Goal: Transaction & Acquisition: Purchase product/service

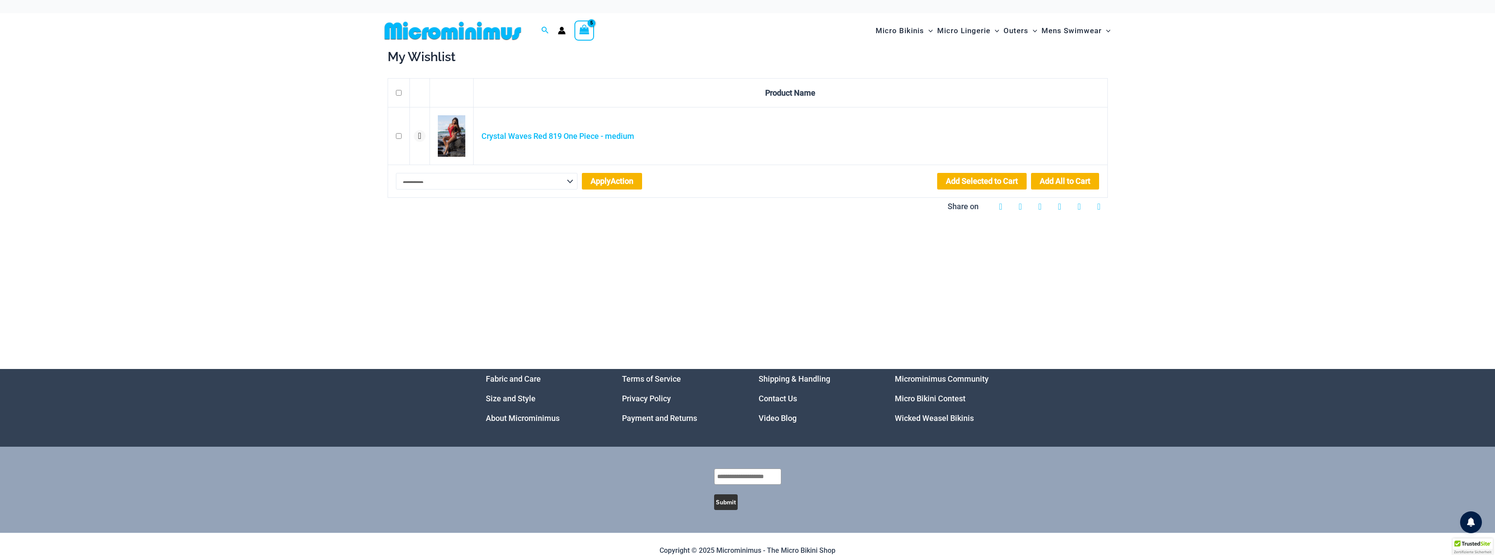
click at [1256, 118] on div "**********" at bounding box center [747, 208] width 1495 height 320
click at [420, 138] on icon "submit" at bounding box center [419, 136] width 3 height 10
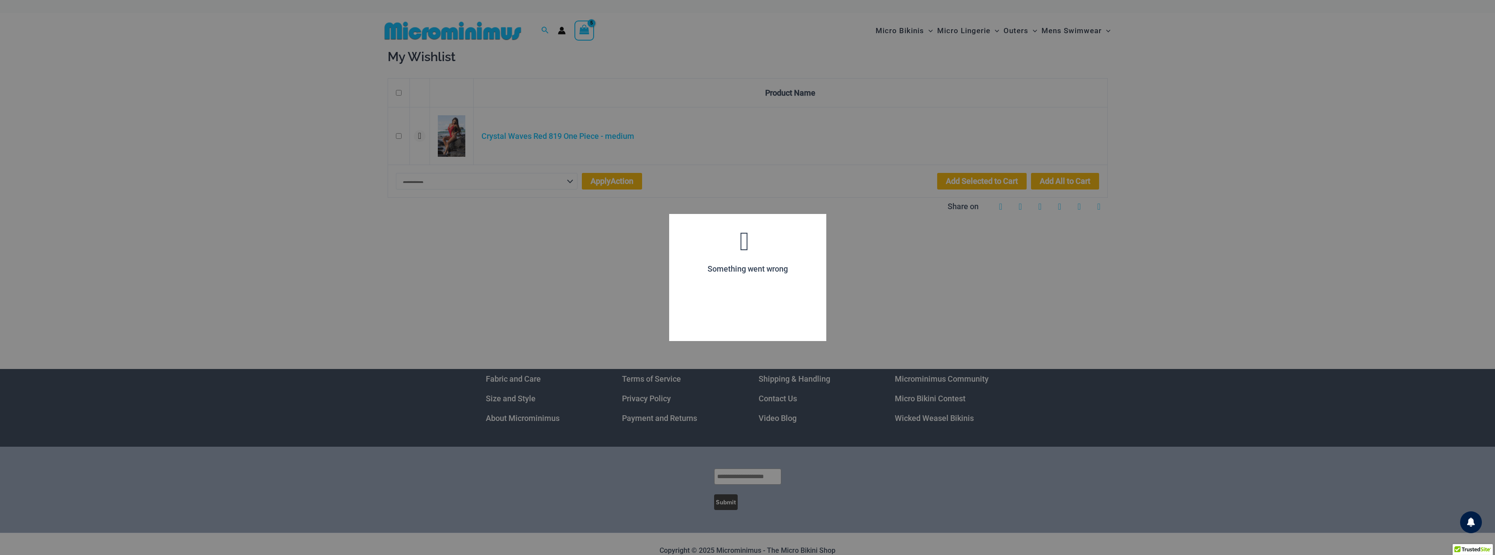
click at [420, 138] on div at bounding box center [747, 277] width 1495 height 555
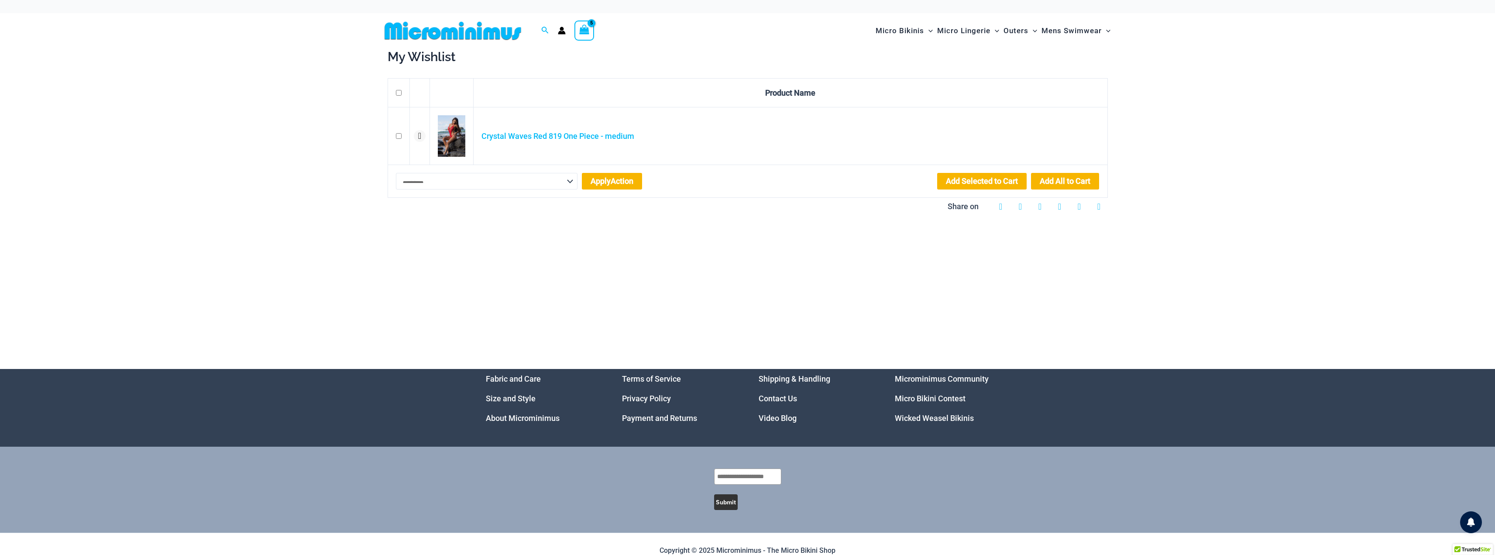
click at [420, 138] on icon "submit" at bounding box center [419, 136] width 3 height 10
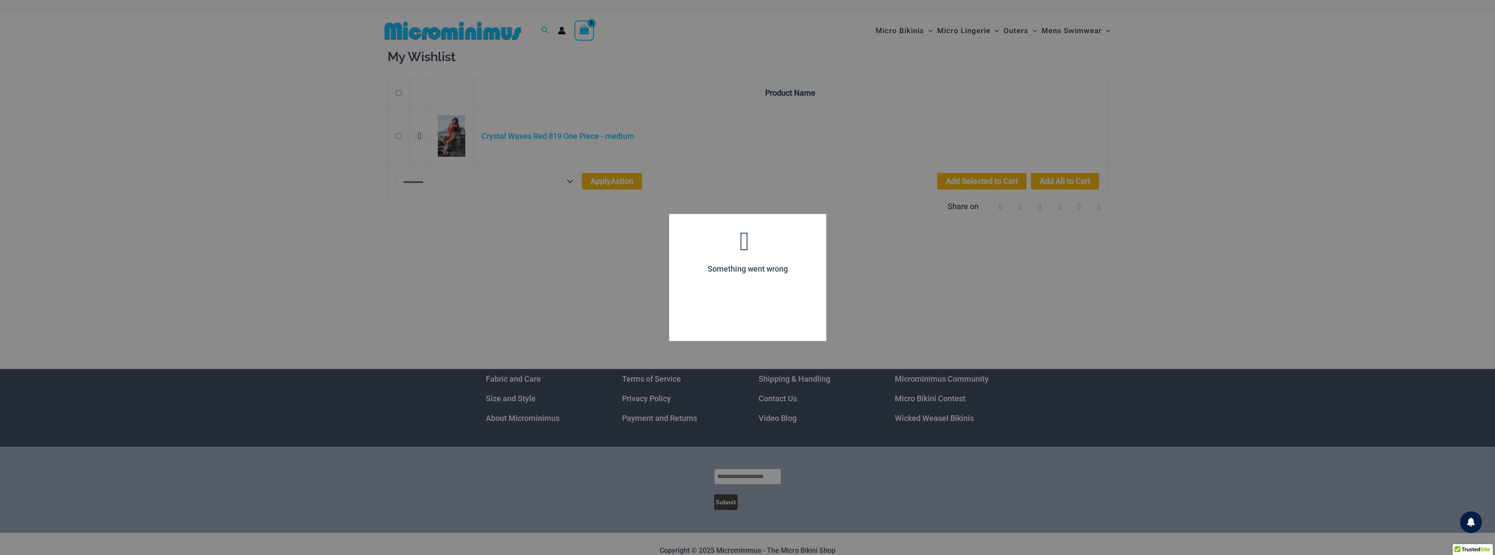
click at [337, 141] on div at bounding box center [747, 277] width 1495 height 555
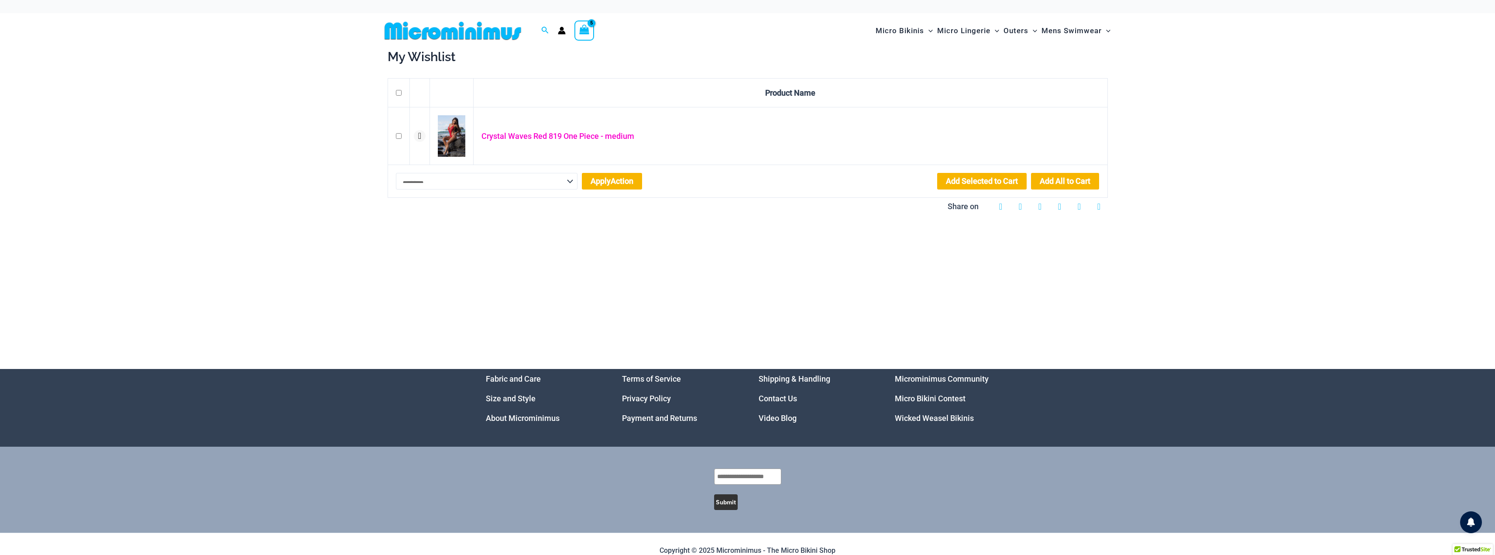
click at [565, 135] on link "Crystal Waves Red 819 One Piece - medium" at bounding box center [558, 135] width 153 height 9
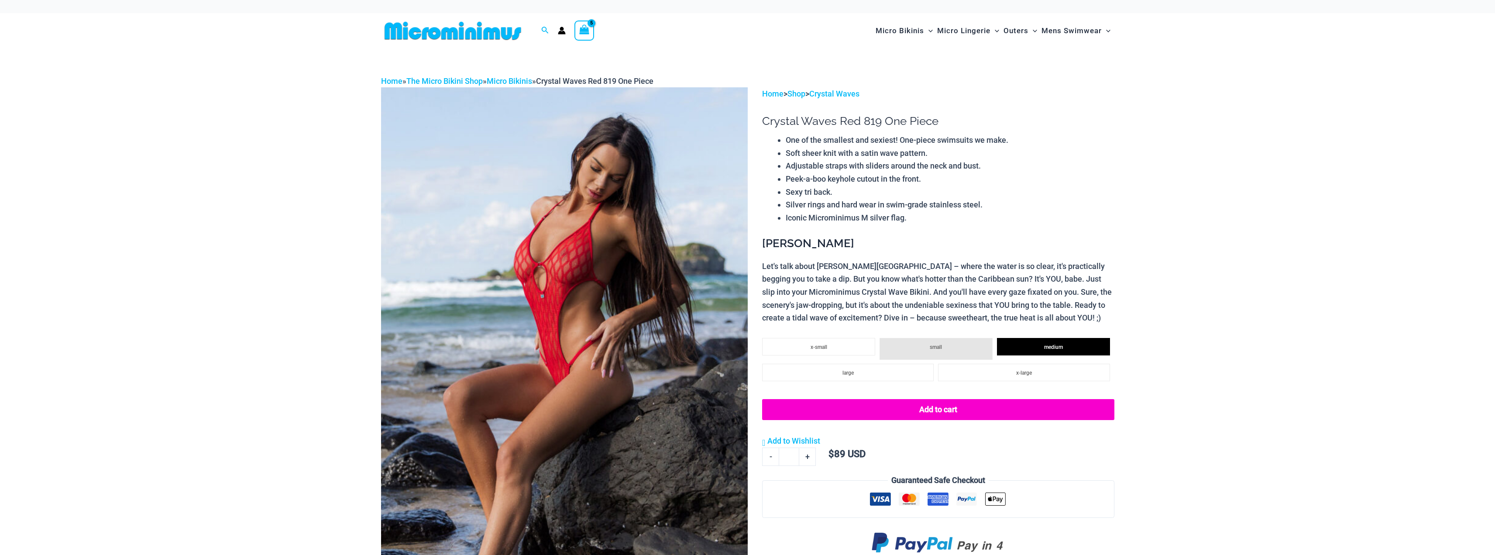
select select
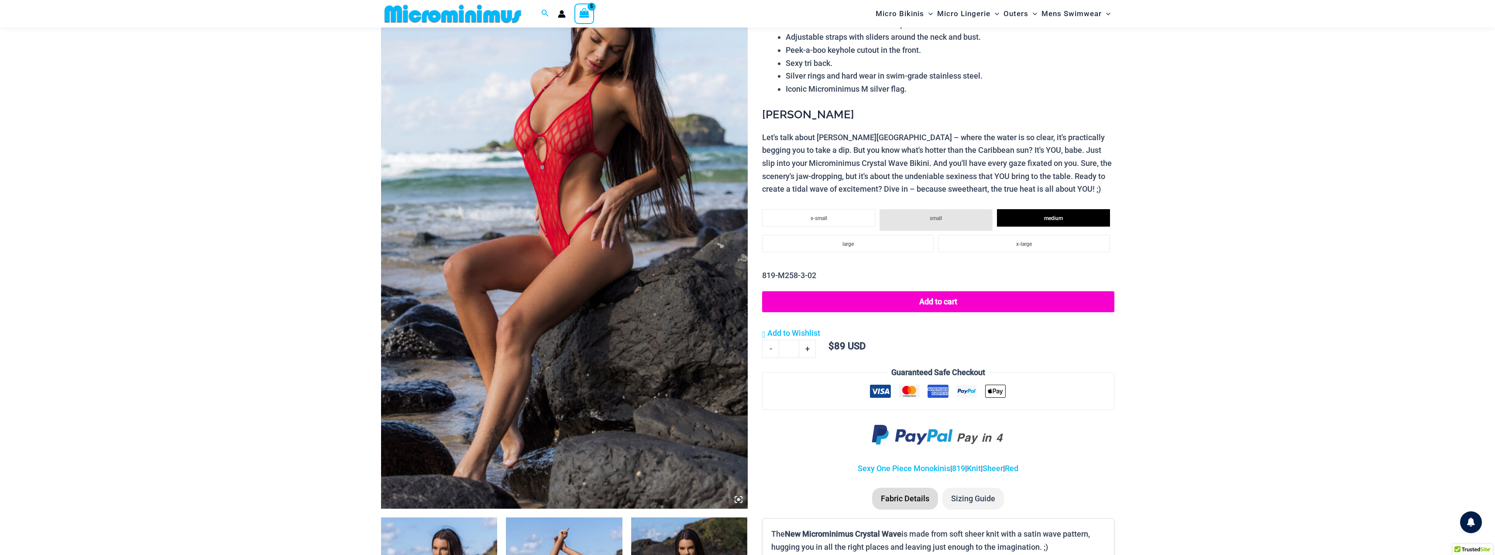
scroll to position [123, 0]
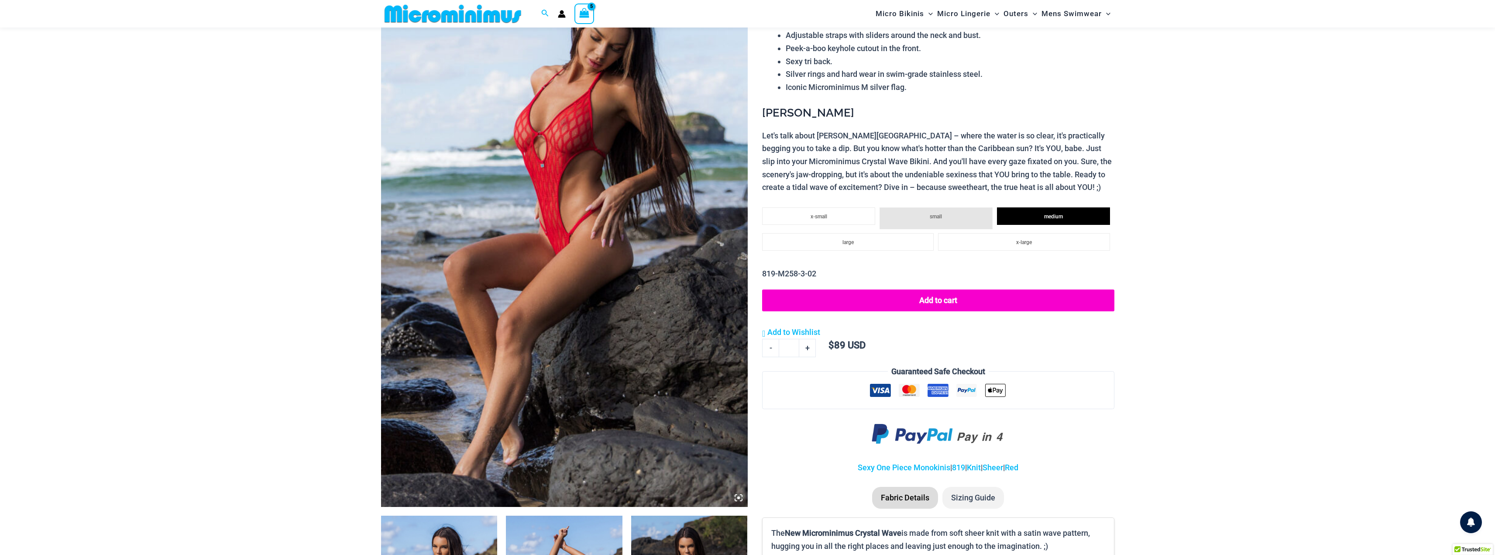
click at [941, 306] on button "Add to cart" at bounding box center [938, 300] width 352 height 22
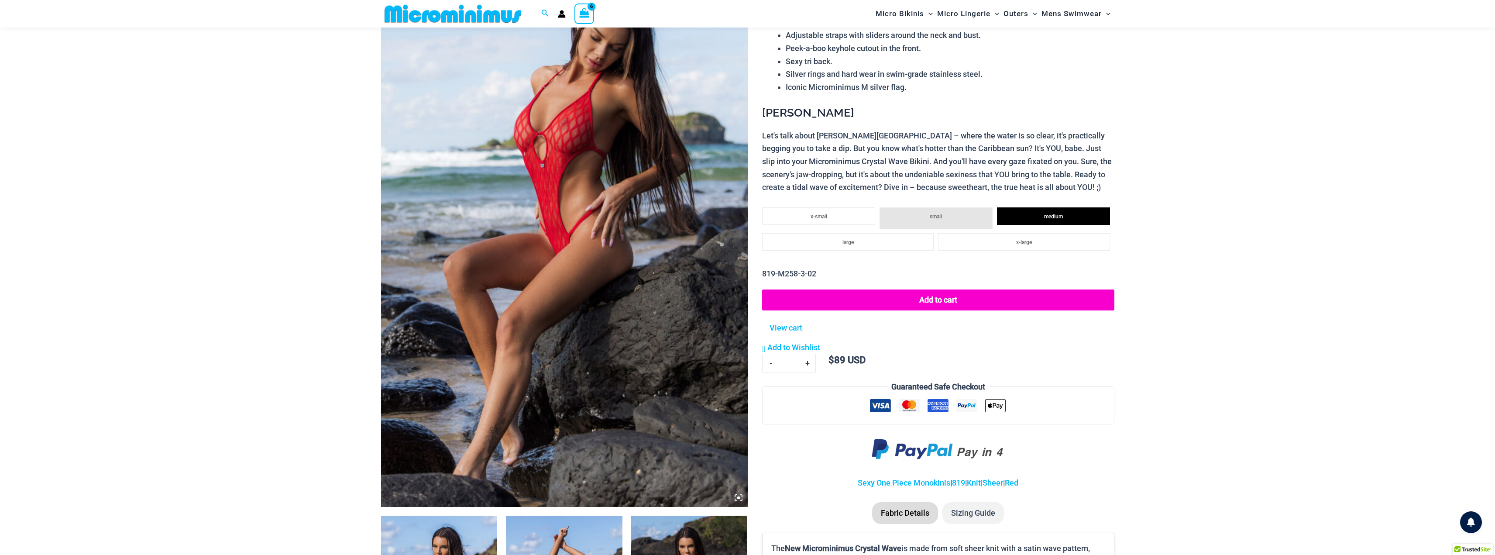
click at [973, 342] on div "Add to Wishlist Add to Wishlist" at bounding box center [938, 344] width 352 height 20
click at [934, 305] on button "Add to cart" at bounding box center [938, 300] width 352 height 22
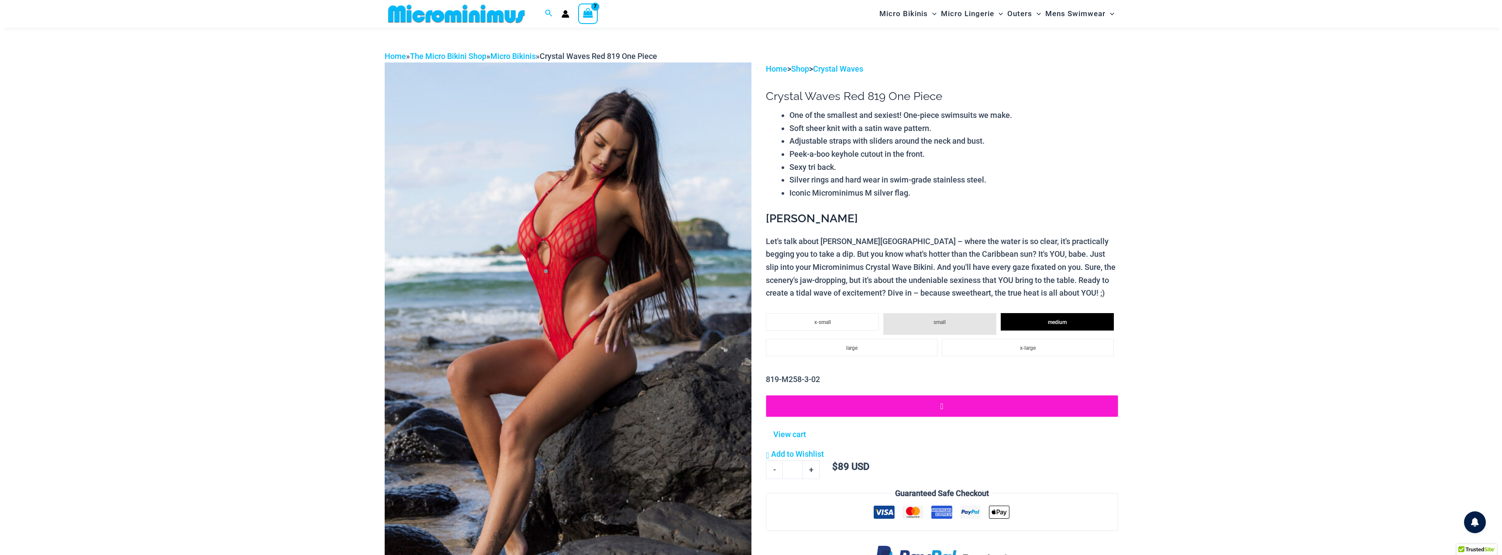
scroll to position [0, 0]
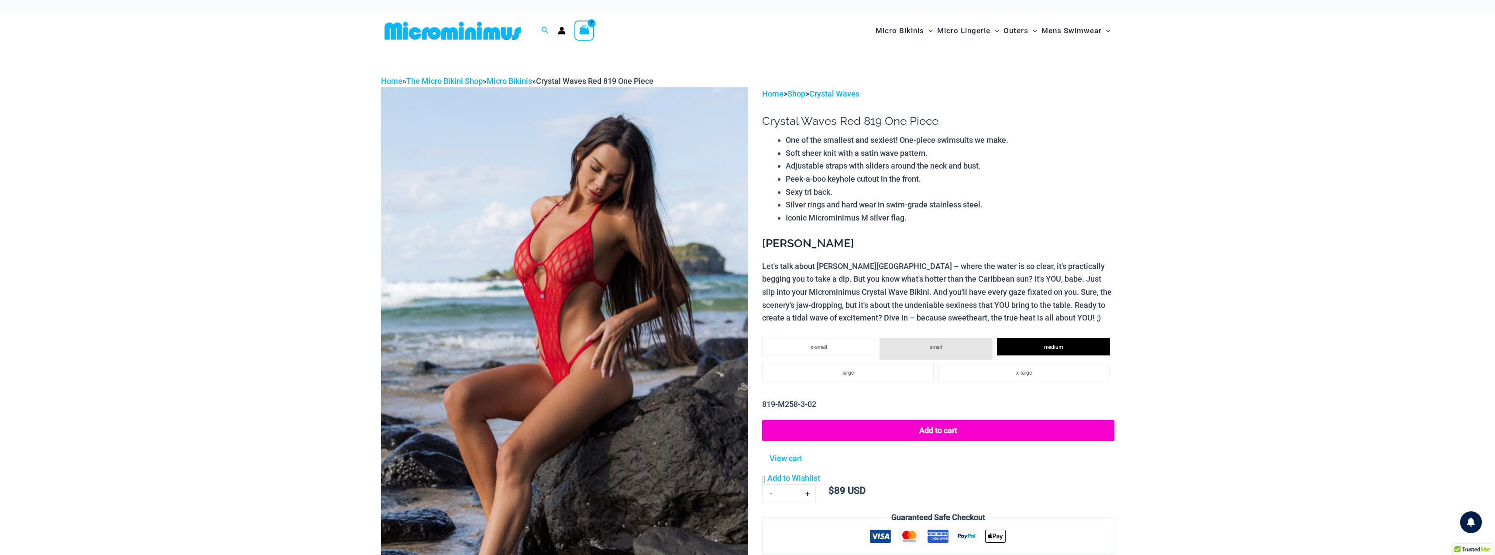
click at [585, 34] on icon "View Shopping Cart, 7 items" at bounding box center [584, 30] width 10 height 10
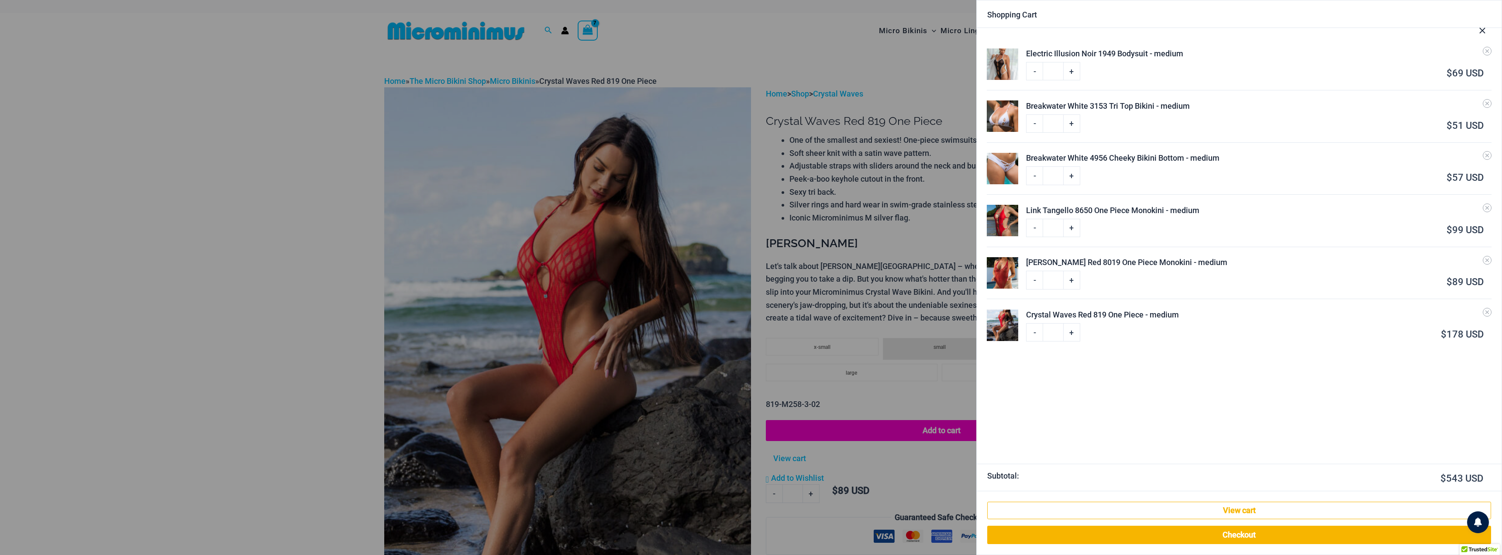
click at [1176, 361] on ul "Electric Illusion Noir 1949 Bodysuit - medium Minus Quantity - Electric Illusio…" at bounding box center [1239, 246] width 525 height 436
click at [1005, 59] on img at bounding box center [1002, 63] width 31 height 31
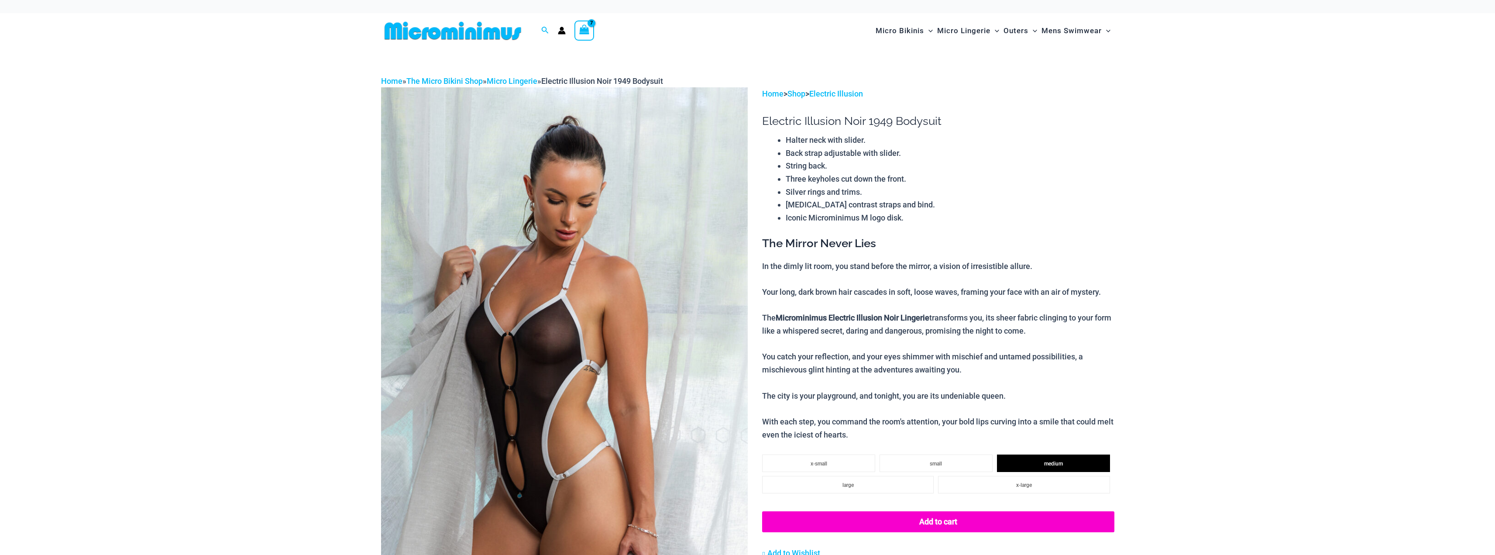
select select
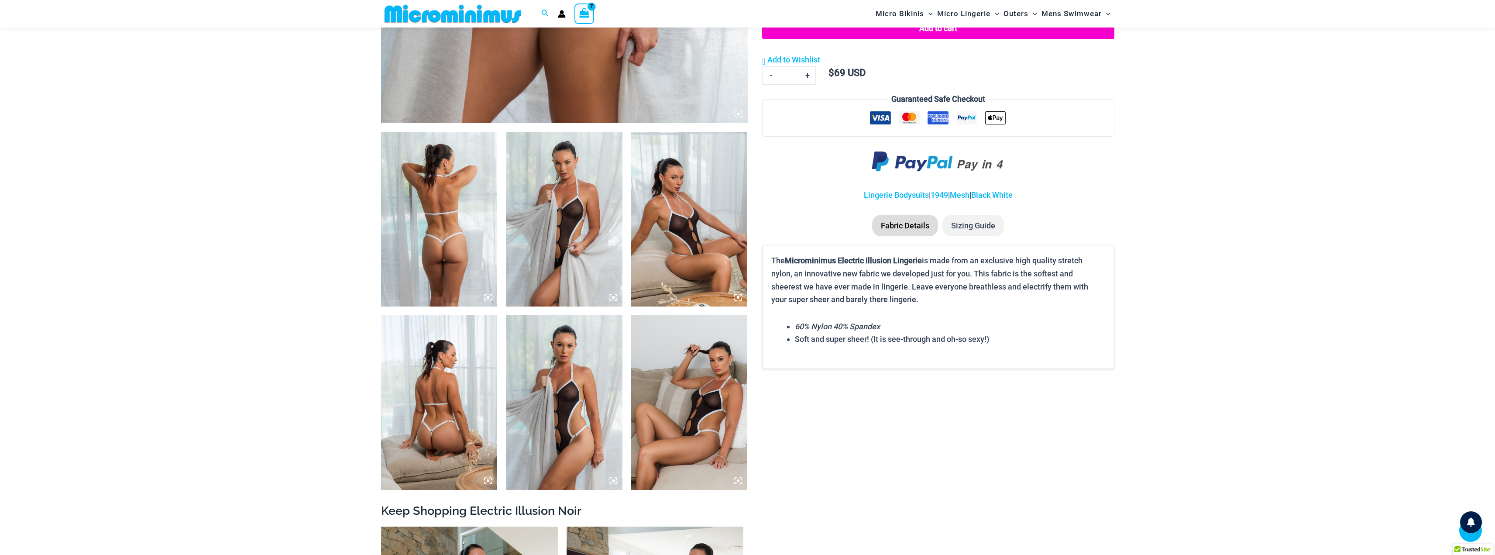
scroll to position [428, 0]
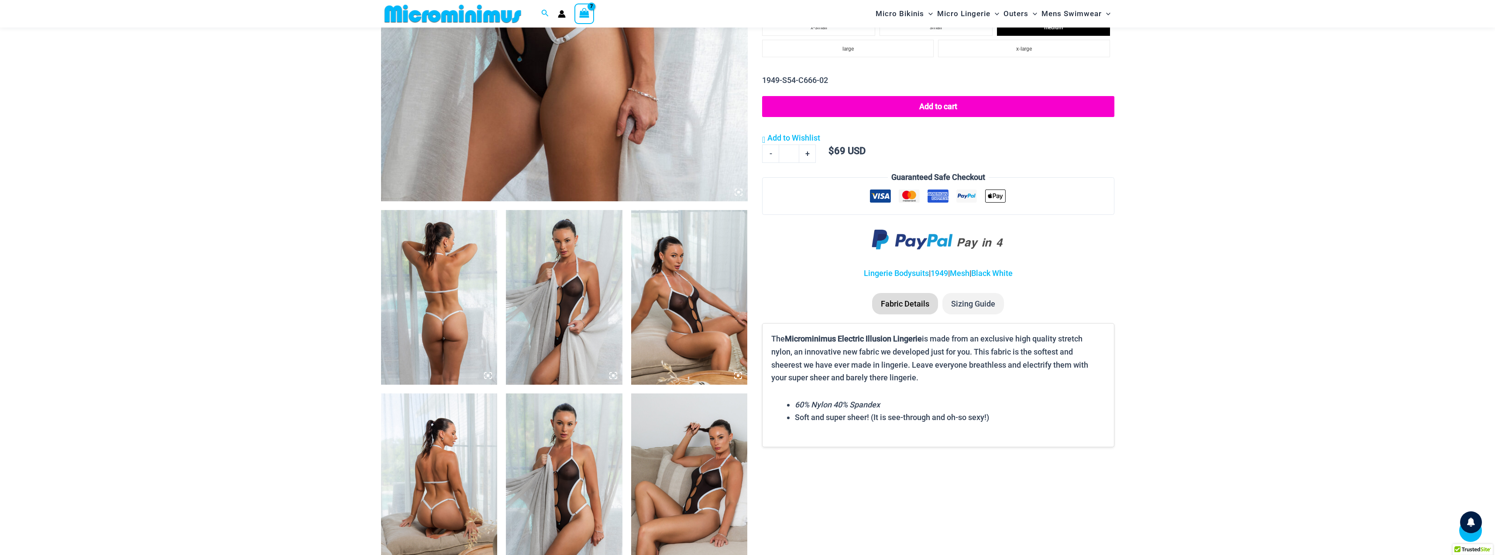
click at [978, 306] on li "Sizing Guide" at bounding box center [974, 304] width 62 height 22
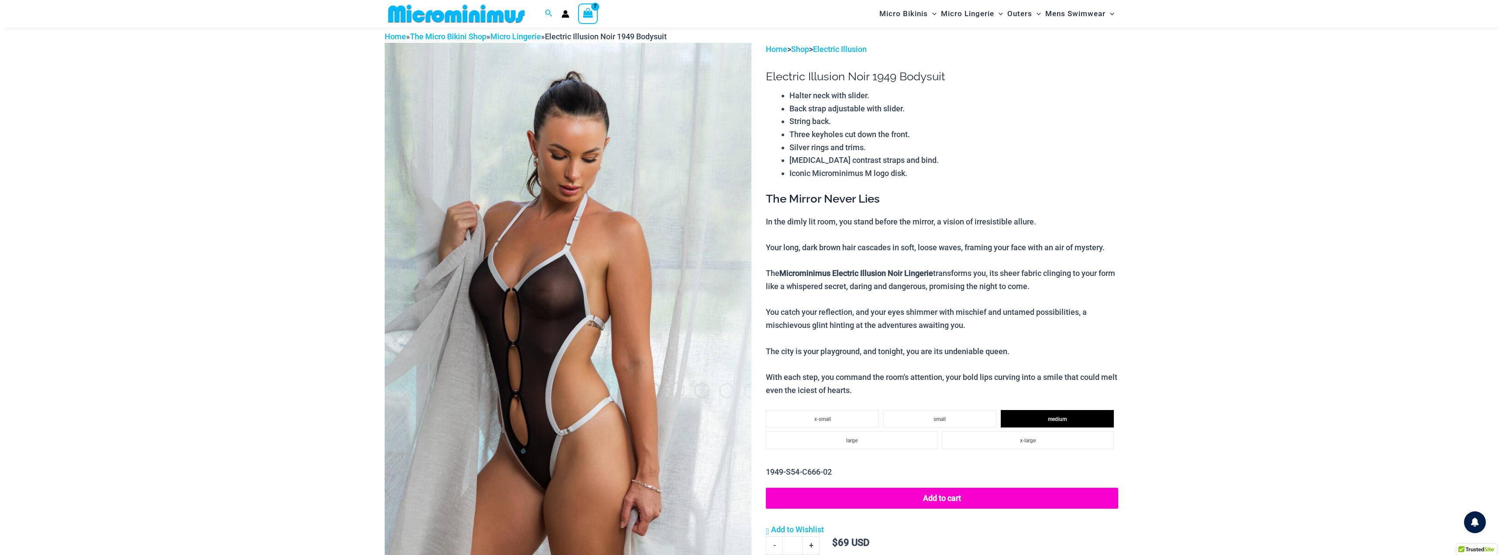
scroll to position [0, 0]
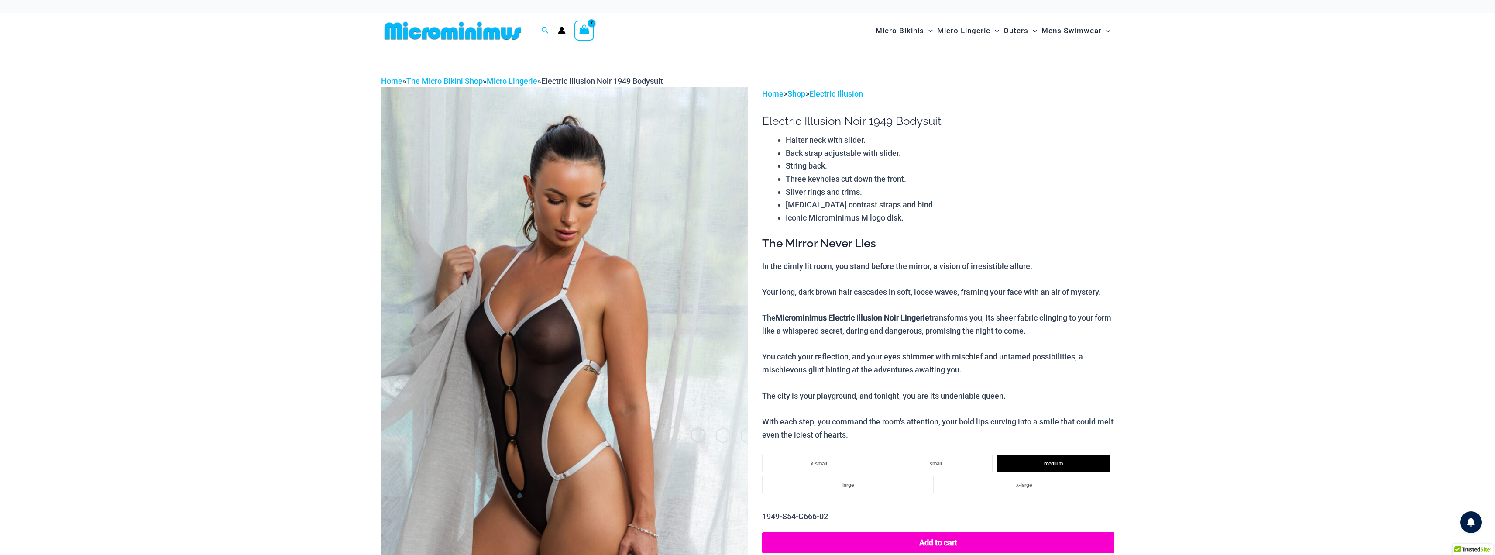
click at [579, 31] on icon "View Shopping Cart, 7 items" at bounding box center [584, 29] width 10 height 10
